Goal: Share content

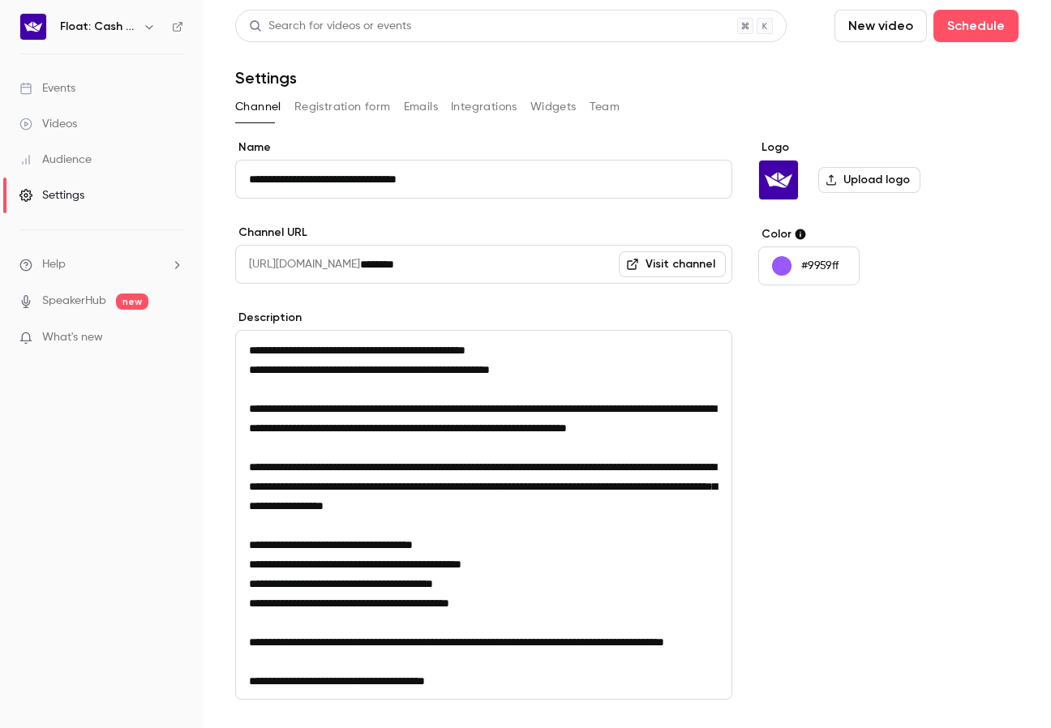
scroll to position [186, 0]
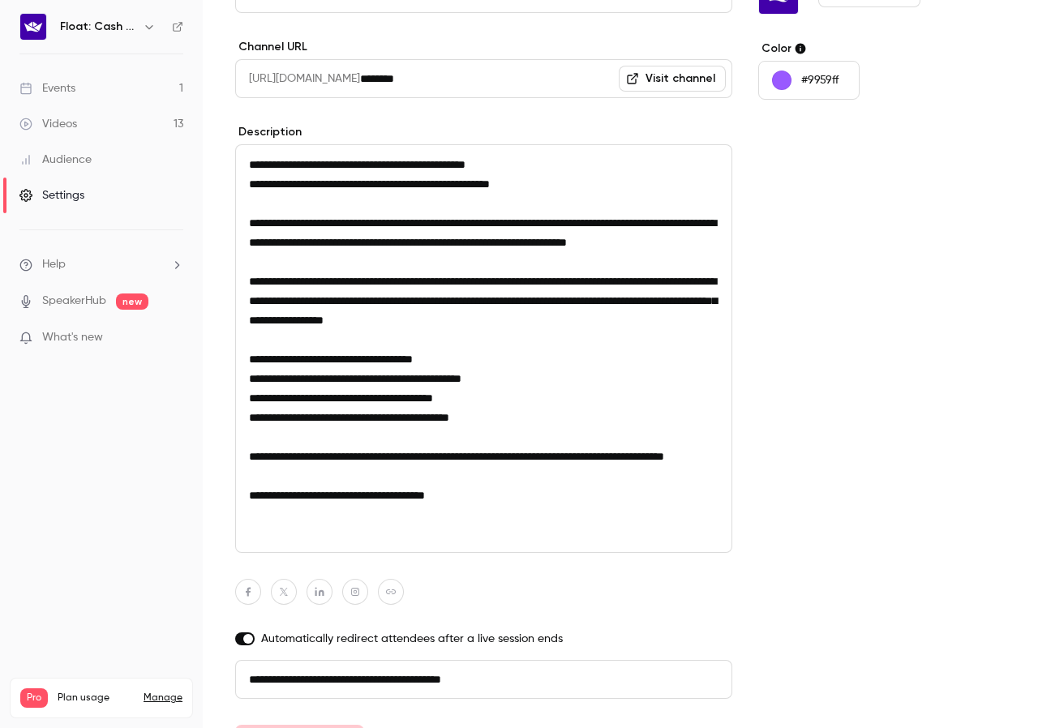
click at [150, 126] on link "Videos 13" at bounding box center [101, 124] width 203 height 36
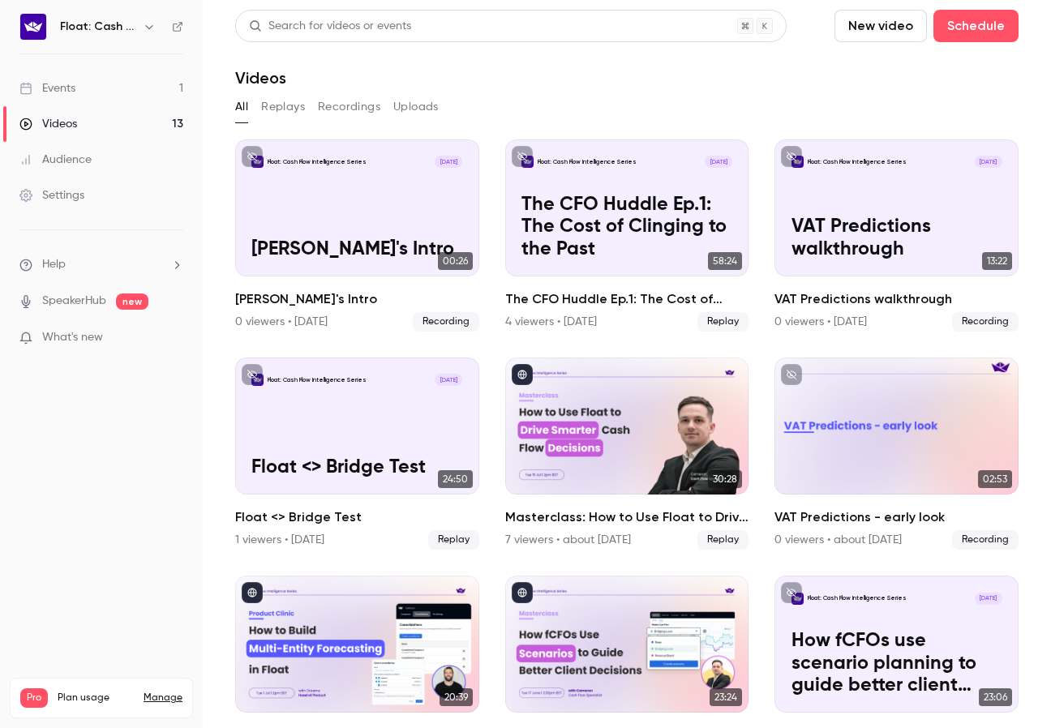
click at [151, 88] on link "Events 1" at bounding box center [101, 89] width 203 height 36
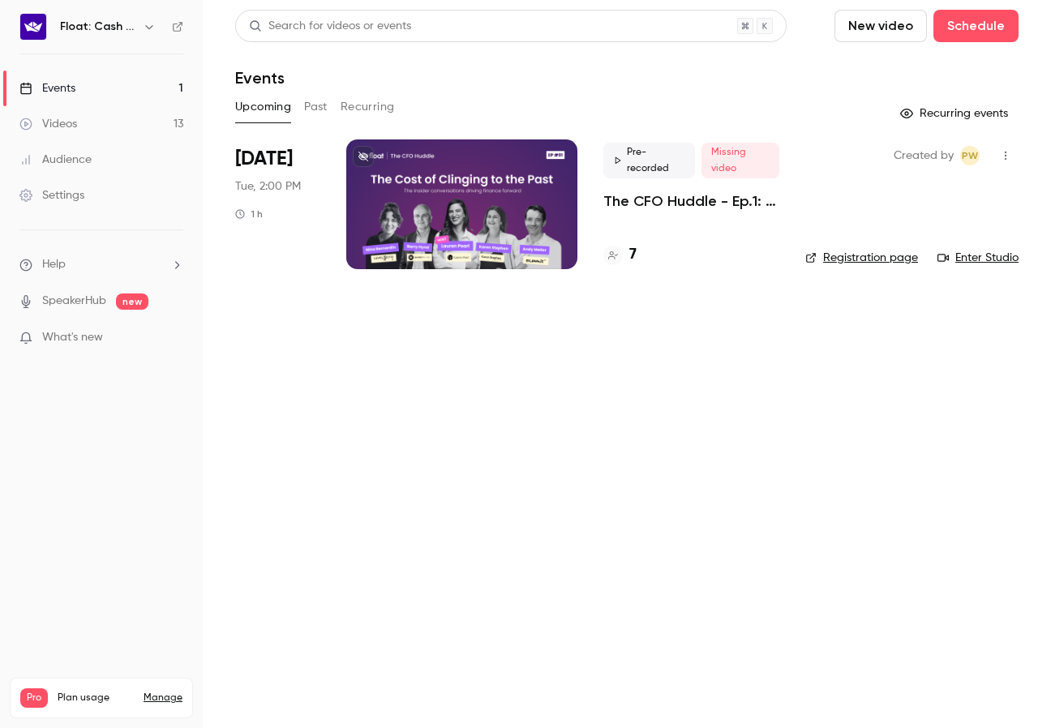
click at [654, 204] on p "The CFO Huddle - Ep.1: The Cost of Clinging to the Past" at bounding box center [691, 200] width 176 height 19
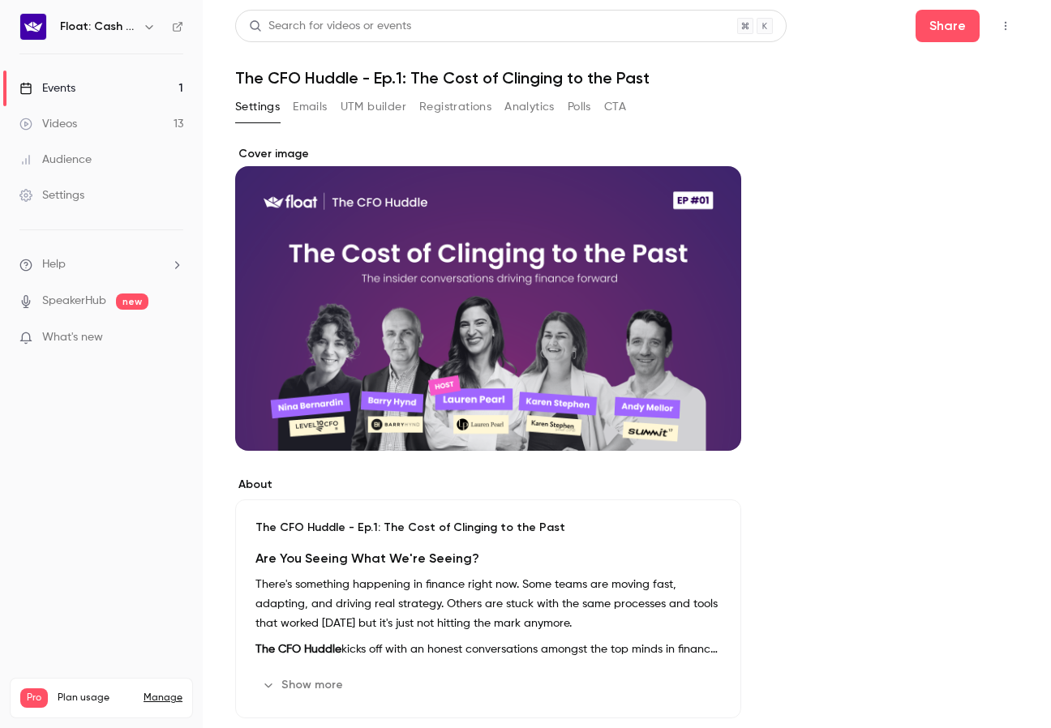
click at [466, 103] on button "Registrations" at bounding box center [455, 107] width 72 height 26
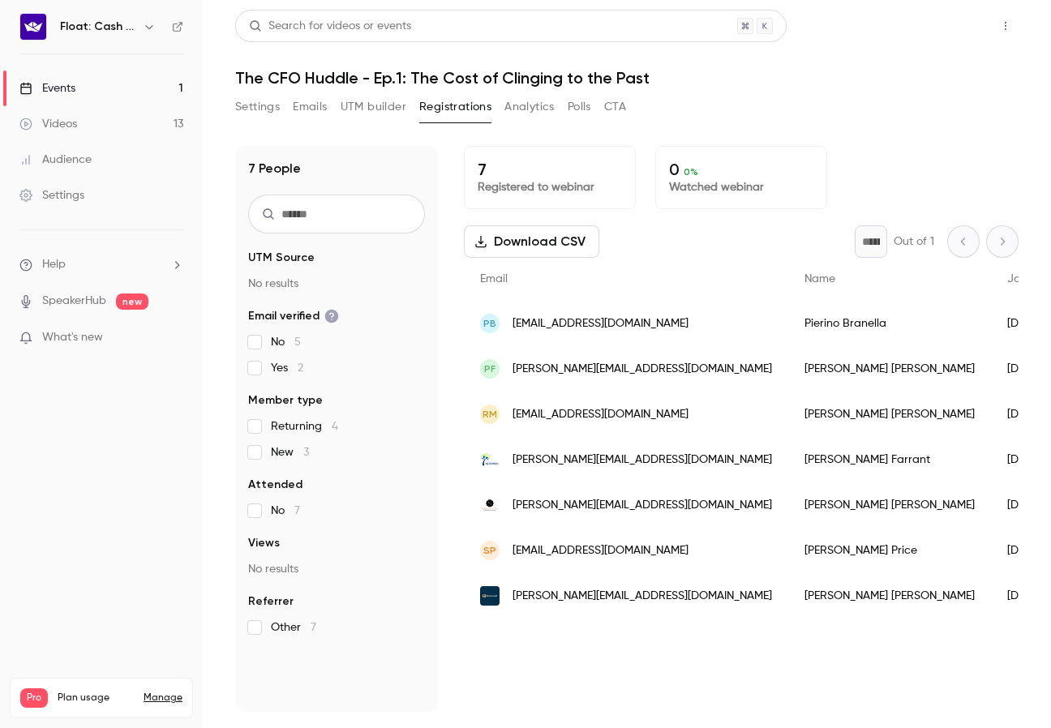
click at [945, 33] on button "Share" at bounding box center [947, 26] width 64 height 32
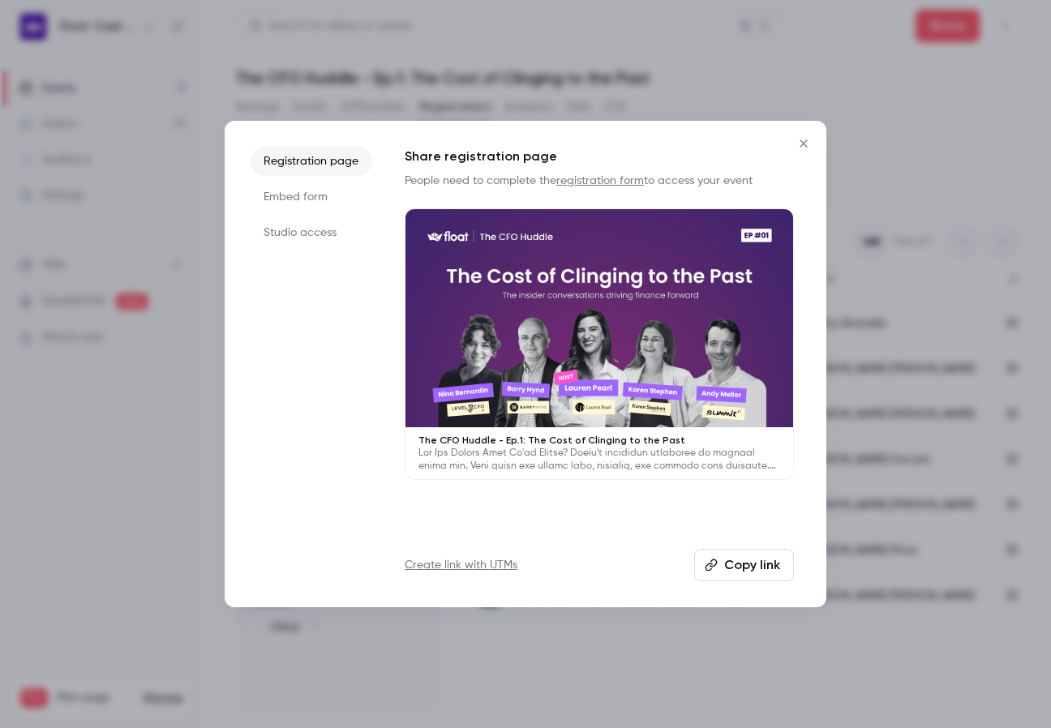
click at [742, 563] on button "Copy link" at bounding box center [744, 565] width 100 height 32
click at [911, 135] on div at bounding box center [525, 364] width 1051 height 728
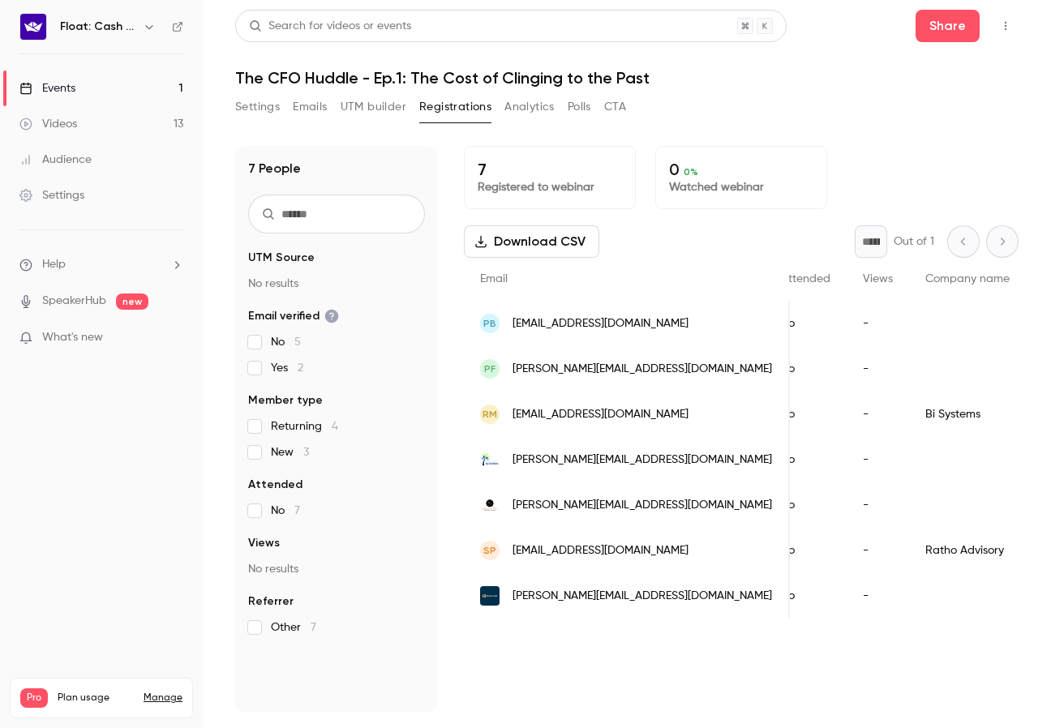
scroll to position [0, 412]
